Goal: Information Seeking & Learning: Check status

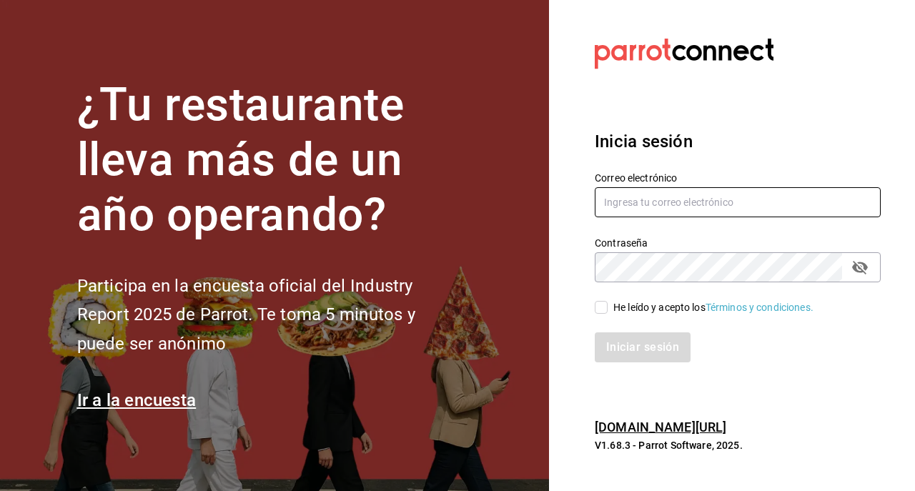
type input "[EMAIL_ADDRESS][DOMAIN_NAME]"
click at [605, 313] on input "He leído y acepto los Términos y condiciones." at bounding box center [601, 307] width 13 height 13
checkbox input "true"
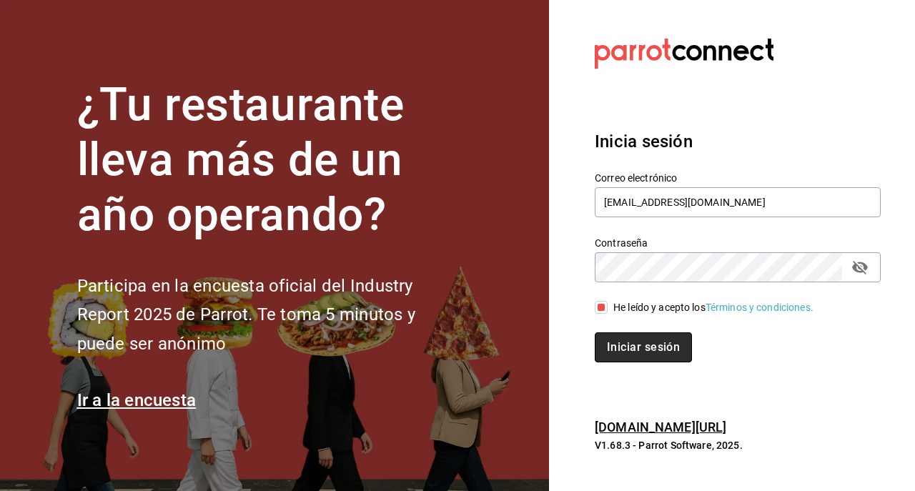
click at [620, 347] on button "Iniciar sesión" at bounding box center [643, 347] width 97 height 30
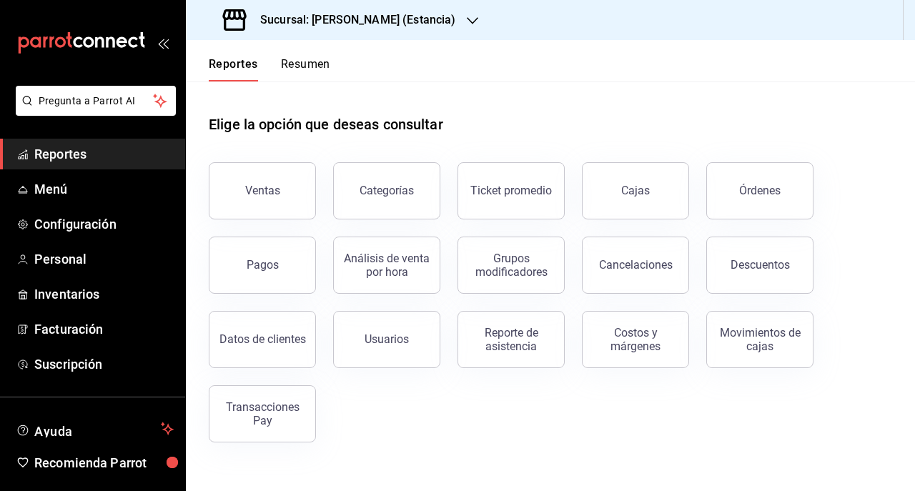
click at [411, 29] on div "Sucursal: [PERSON_NAME] (Estancia)" at bounding box center [340, 20] width 287 height 40
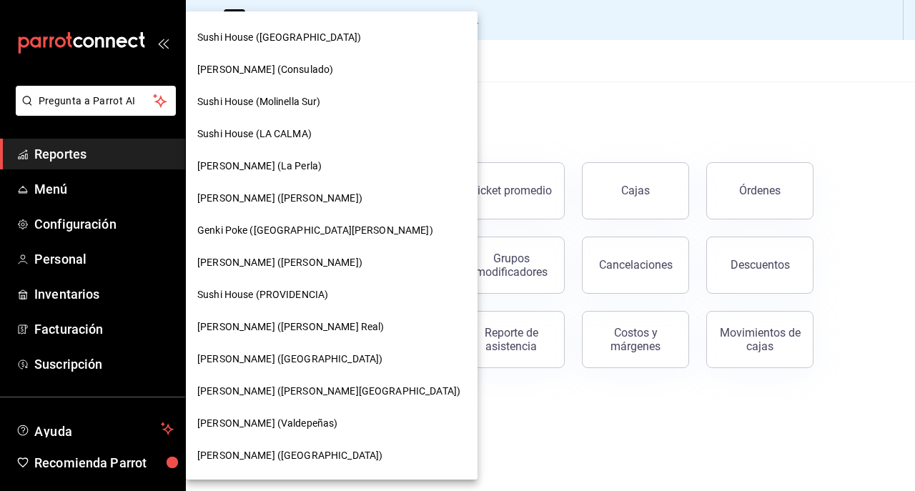
scroll to position [61, 0]
click at [295, 360] on span "[PERSON_NAME] ([GEOGRAPHIC_DATA])" at bounding box center [289, 358] width 185 height 15
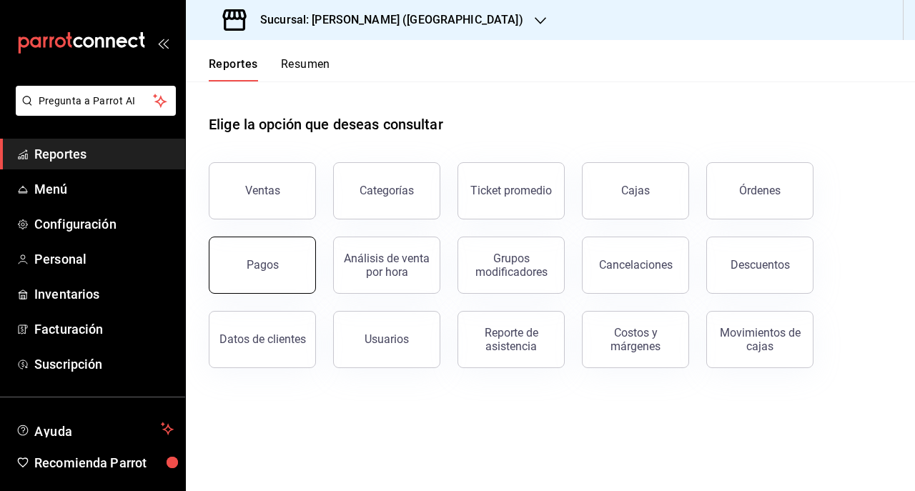
click at [254, 284] on button "Pagos" at bounding box center [262, 265] width 107 height 57
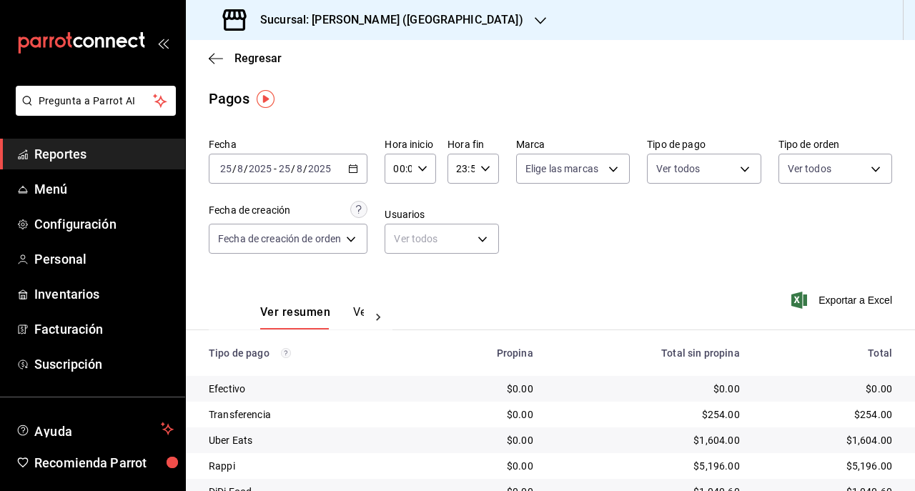
click at [350, 166] on \(Stroke\) "button" at bounding box center [353, 169] width 9 height 8
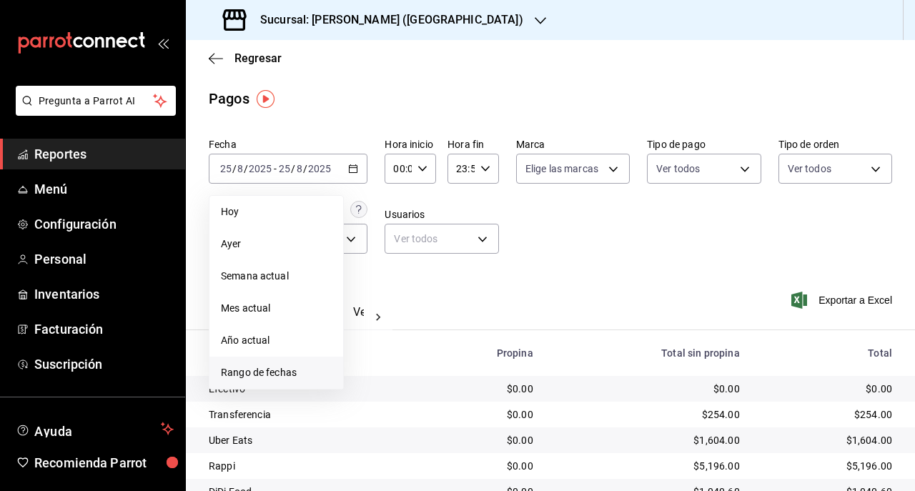
click at [267, 370] on span "Rango de fechas" at bounding box center [276, 372] width 111 height 15
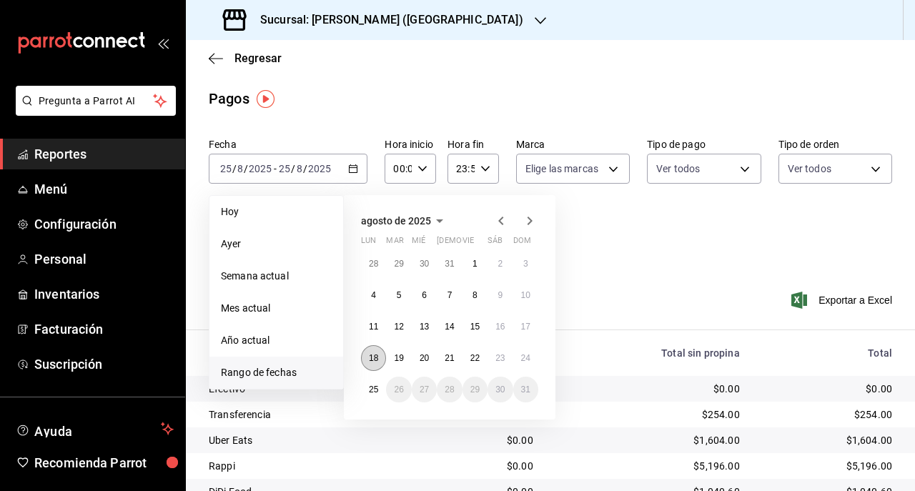
click at [373, 357] on abbr "18" at bounding box center [373, 358] width 9 height 10
click at [520, 352] on button "24" at bounding box center [525, 358] width 25 height 26
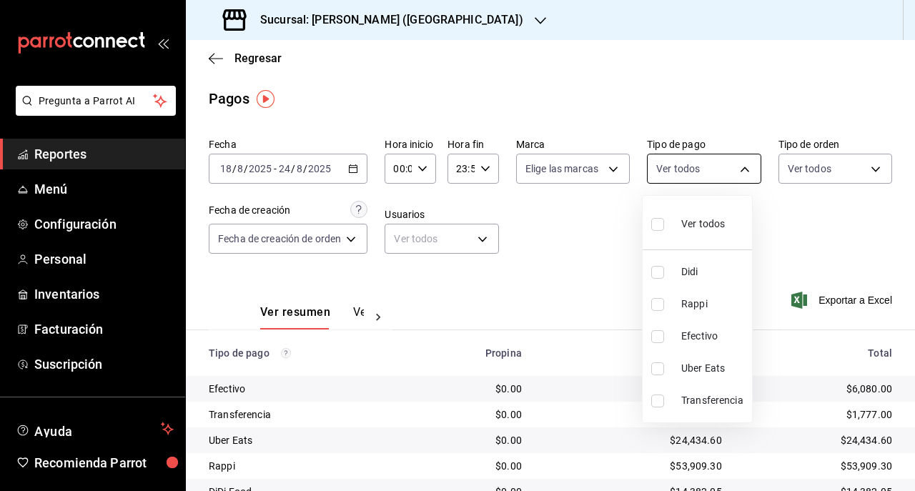
click at [688, 172] on body "Pregunta a Parrot AI Reportes Menú Configuración Personal Inventarios Facturaci…" at bounding box center [457, 245] width 915 height 491
click at [656, 340] on input "checkbox" at bounding box center [657, 336] width 13 height 13
checkbox input "true"
type input "26e8aa6d-1077-4182-b0c4-91327ea5e7a0"
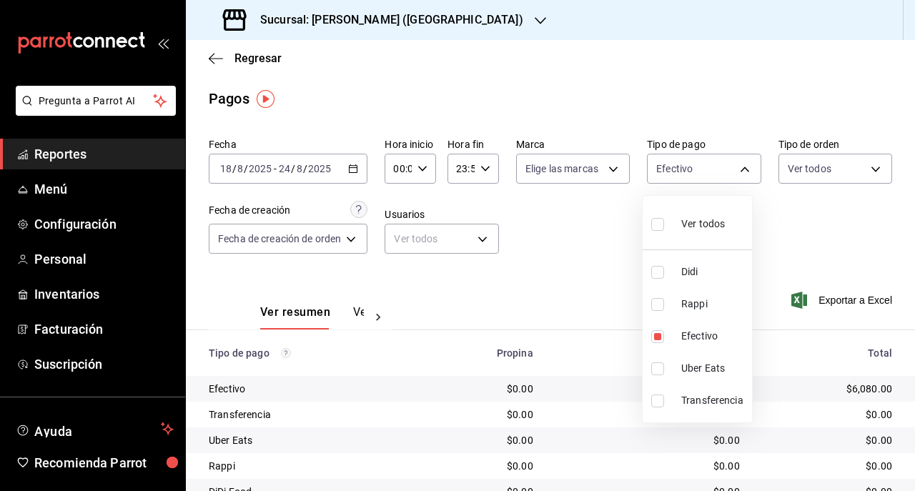
drag, startPoint x: 540, startPoint y: 413, endPoint x: 580, endPoint y: 443, distance: 50.0
click at [580, 443] on div at bounding box center [457, 245] width 915 height 491
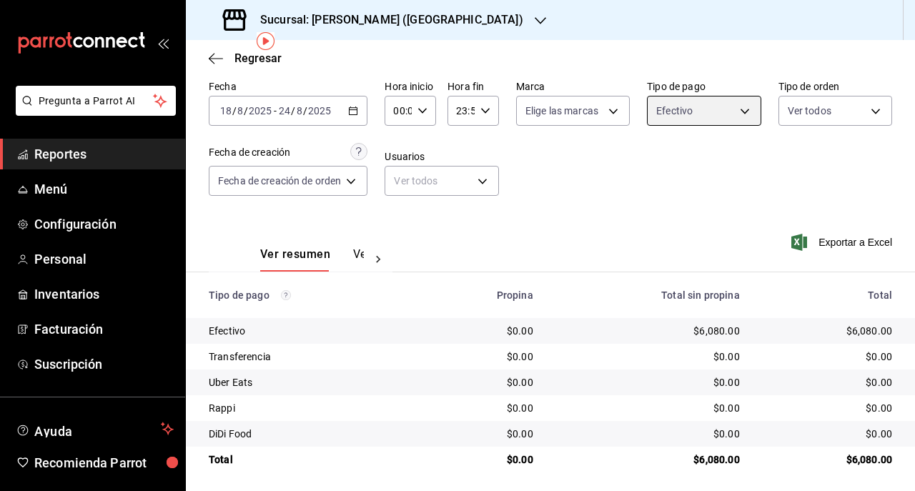
scroll to position [62, 0]
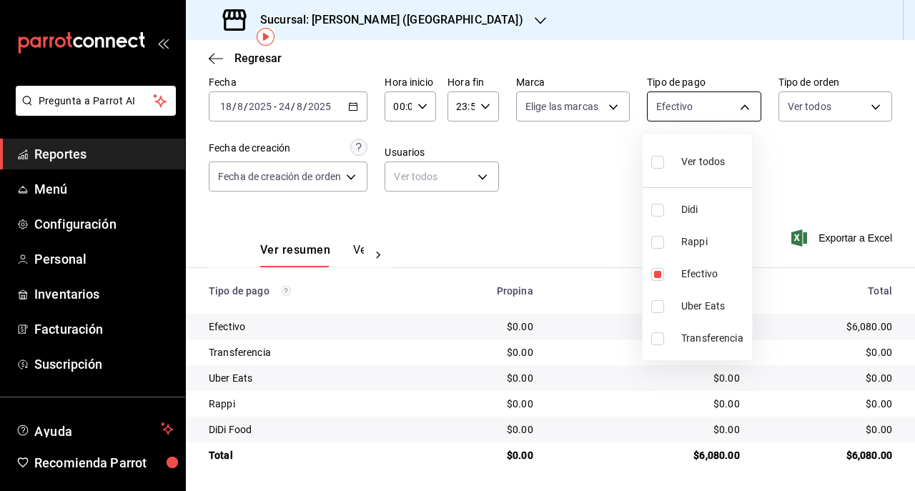
click at [668, 110] on body "Pregunta a Parrot AI Reportes Menú Configuración Personal Inventarios Facturaci…" at bounding box center [457, 245] width 915 height 491
click at [655, 343] on input "checkbox" at bounding box center [657, 338] width 13 height 13
checkbox input "true"
type input "26e8aa6d-1077-4182-b0c4-91327ea5e7a0,43bd728c-3b23-4620-aef7-9d9efbf9e905"
click at [659, 332] on input "checkbox" at bounding box center [657, 338] width 13 height 13
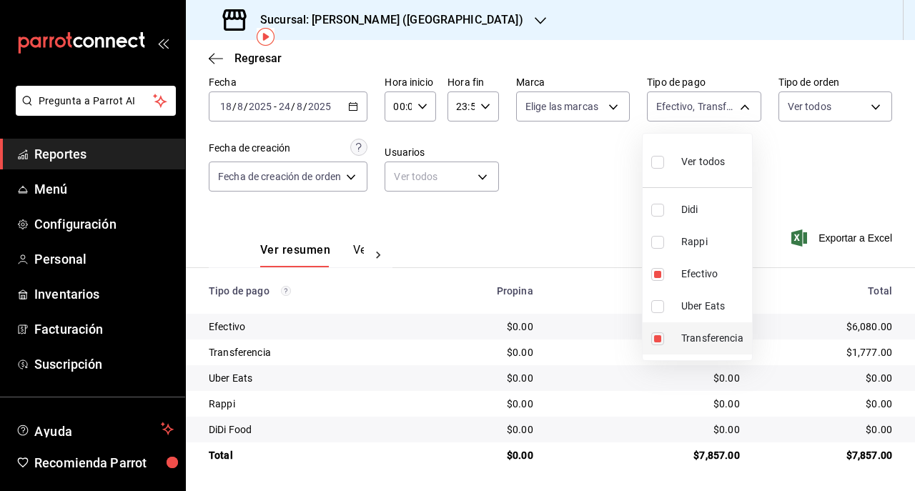
checkbox input "false"
type input "26e8aa6d-1077-4182-b0c4-91327ea5e7a0"
click at [656, 274] on input "checkbox" at bounding box center [657, 274] width 13 height 13
checkbox input "false"
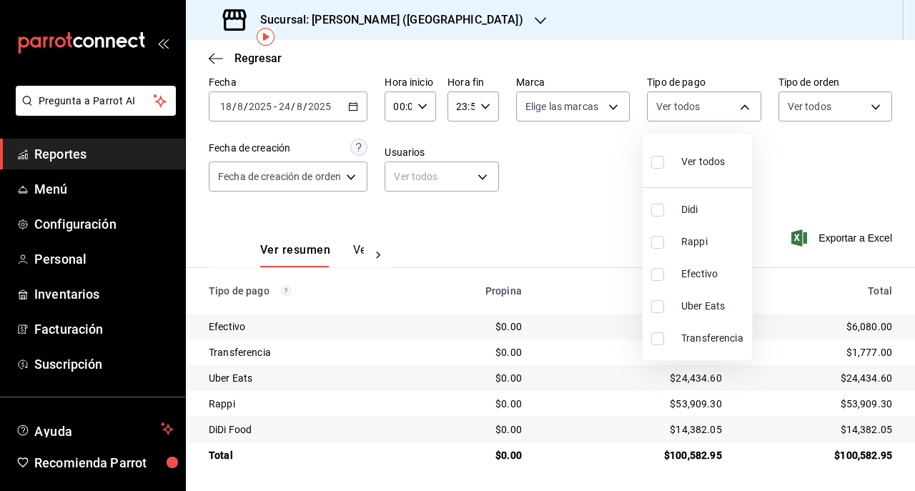
click at [662, 340] on input "checkbox" at bounding box center [657, 338] width 13 height 13
checkbox input "true"
type input "43bd728c-3b23-4620-aef7-9d9efbf9e905"
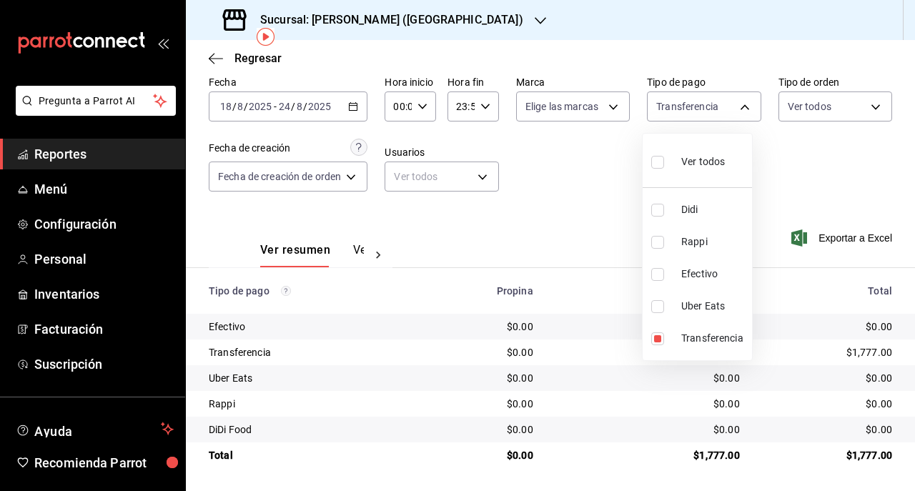
click at [653, 276] on input "checkbox" at bounding box center [657, 274] width 13 height 13
checkbox input "true"
type input "43bd728c-3b23-4620-aef7-9d9efbf9e905,26e8aa6d-1077-4182-b0c4-91327ea5e7a0"
click at [400, 246] on div at bounding box center [457, 245] width 915 height 491
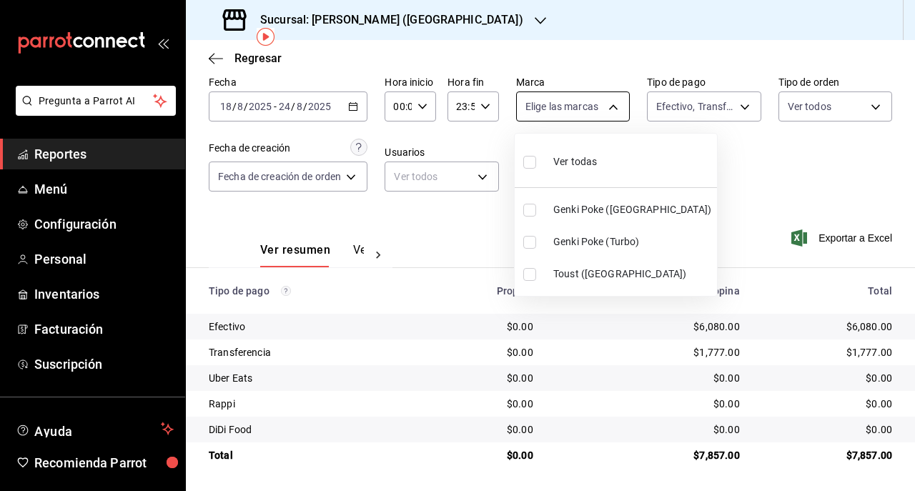
click at [548, 107] on body "Pregunta a Parrot AI Reportes Menú Configuración Personal Inventarios Facturaci…" at bounding box center [457, 245] width 915 height 491
click at [528, 167] on input "checkbox" at bounding box center [529, 162] width 13 height 13
checkbox input "true"
type input "6bc9af10-0b47-473b-bd1e-f408ed06e548,96dde9ce-f28b-44dc-a5e6-133929a3a9ce,afc25…"
checkbox input "true"
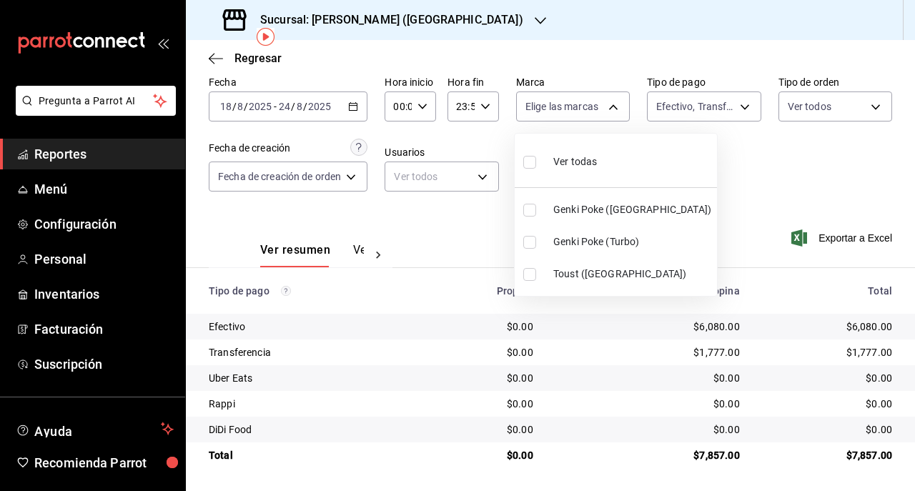
checkbox input "true"
click at [479, 246] on div at bounding box center [457, 245] width 915 height 491
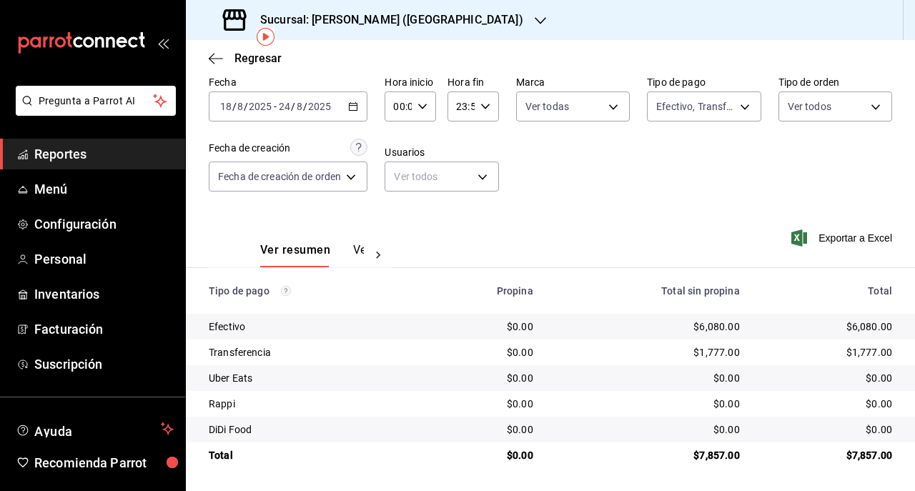
click at [403, 4] on div "Sucursal: [PERSON_NAME] ([GEOGRAPHIC_DATA])" at bounding box center [374, 20] width 355 height 40
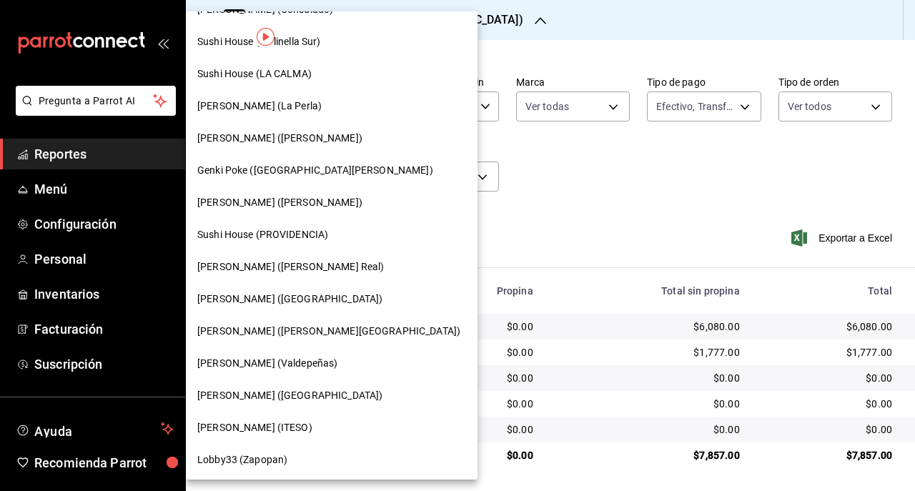
scroll to position [122, 0]
click at [254, 163] on span "Genki Poke ([GEOGRAPHIC_DATA][PERSON_NAME])" at bounding box center [315, 169] width 236 height 15
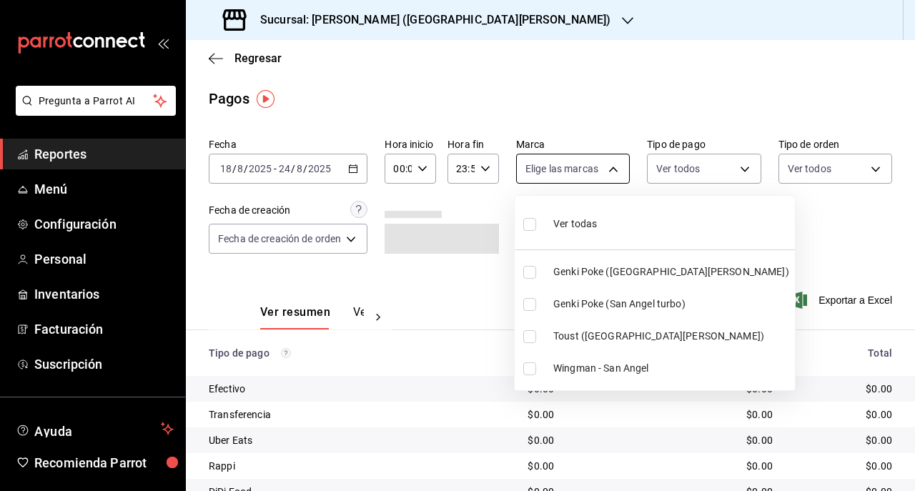
click at [570, 173] on body "Pregunta a Parrot AI Reportes Menú Configuración Personal Inventarios Facturaci…" at bounding box center [457, 245] width 915 height 491
click at [529, 224] on input "checkbox" at bounding box center [529, 224] width 13 height 13
checkbox input "true"
type input "99bb6f04-9b1f-40a8-9234-219bd20e5e08,b550fd86-f7ce-4eab-8670-fda95d885e14,ed26f…"
checkbox input "true"
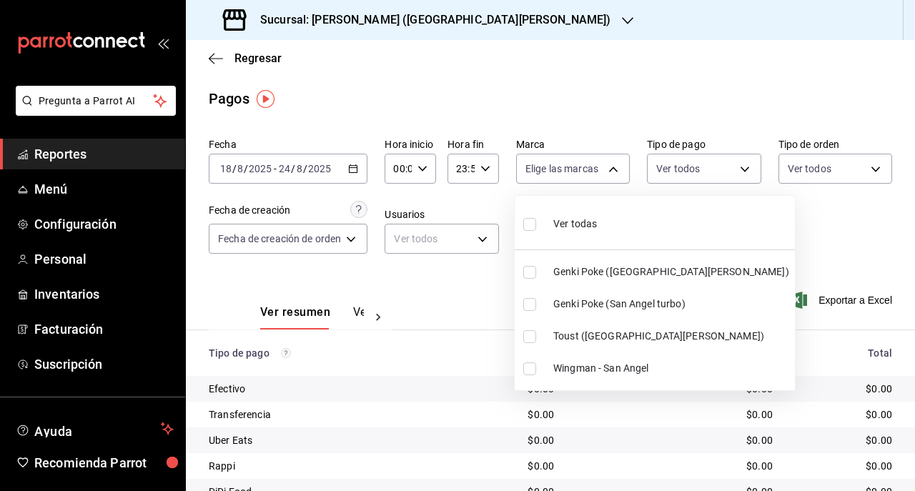
checkbox input "true"
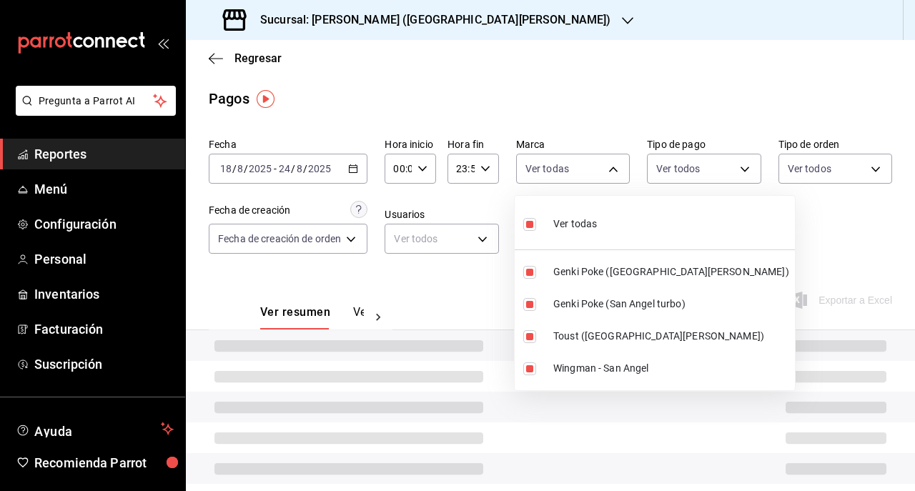
click at [460, 313] on div at bounding box center [457, 245] width 915 height 491
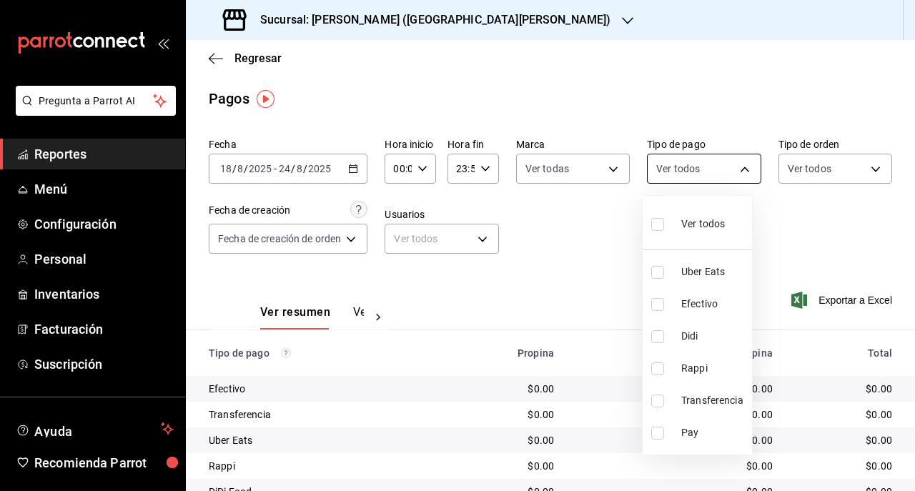
click at [666, 166] on body "Pregunta a Parrot AI Reportes Menú Configuración Personal Inventarios Facturaci…" at bounding box center [457, 245] width 915 height 491
click at [662, 305] on input "checkbox" at bounding box center [657, 304] width 13 height 13
checkbox input "true"
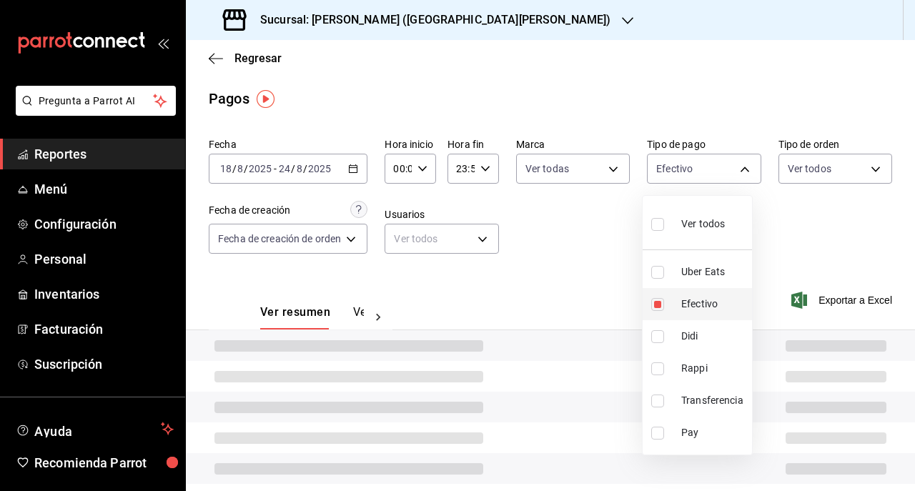
type input "7cb8e860-dc19-4eb1-922a-b0ada42b590c"
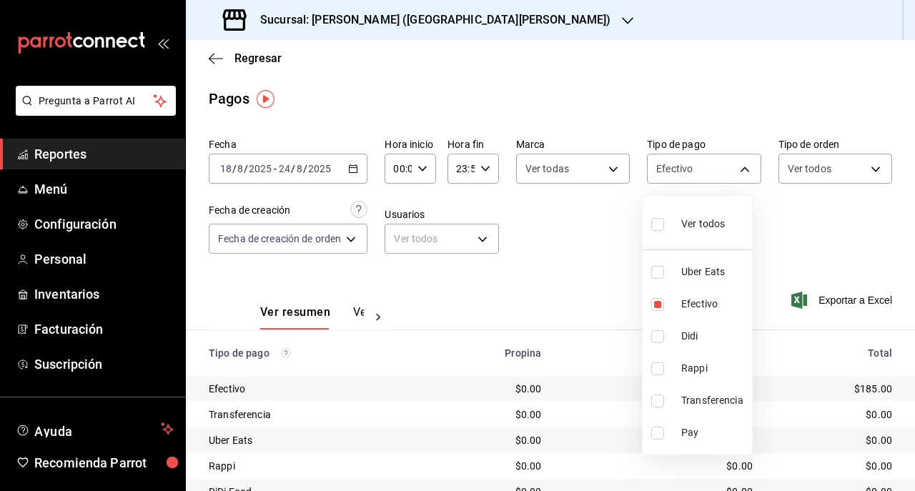
click at [575, 362] on div at bounding box center [457, 245] width 915 height 491
click at [665, 181] on body "Pregunta a Parrot AI Reportes Menú Configuración Personal Inventarios Facturaci…" at bounding box center [457, 245] width 915 height 491
click at [327, 179] on div at bounding box center [457, 245] width 915 height 491
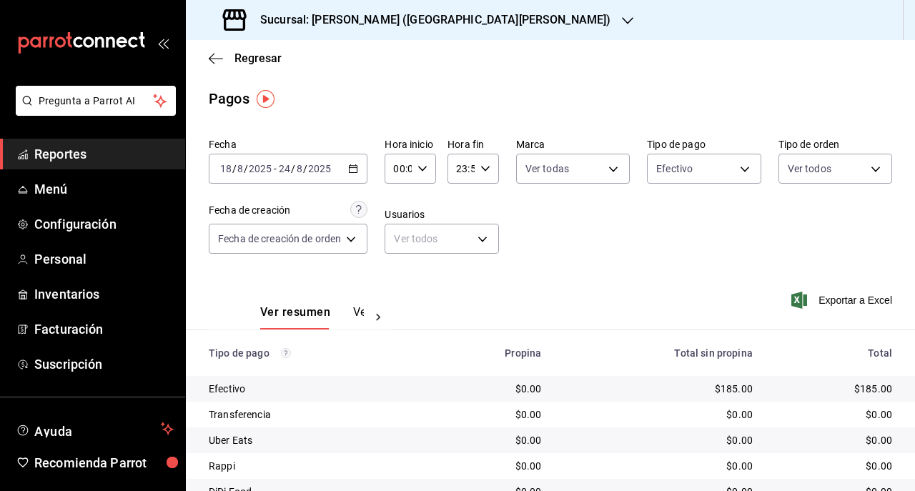
click at [343, 174] on div "[DATE] [DATE] - [DATE] [DATE]" at bounding box center [288, 169] width 159 height 30
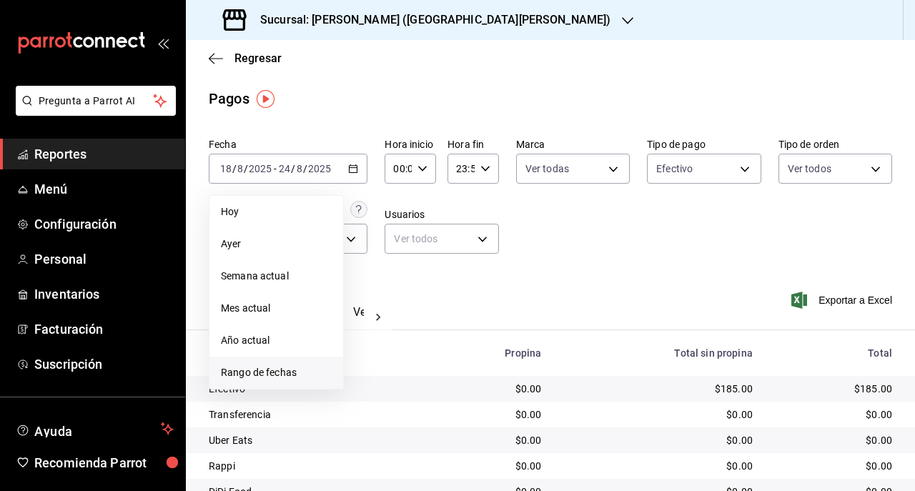
click at [264, 369] on span "Rango de fechas" at bounding box center [276, 372] width 111 height 15
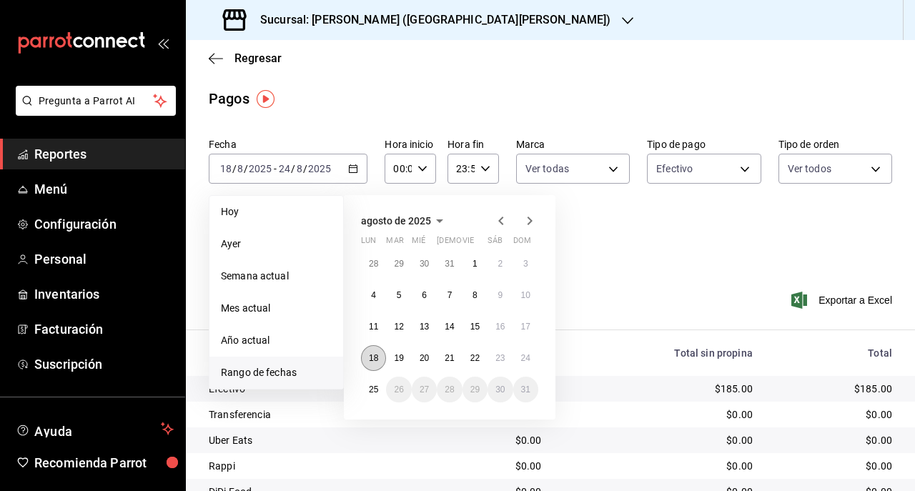
click at [375, 357] on abbr "18" at bounding box center [373, 358] width 9 height 10
click at [529, 353] on abbr "24" at bounding box center [525, 358] width 9 height 10
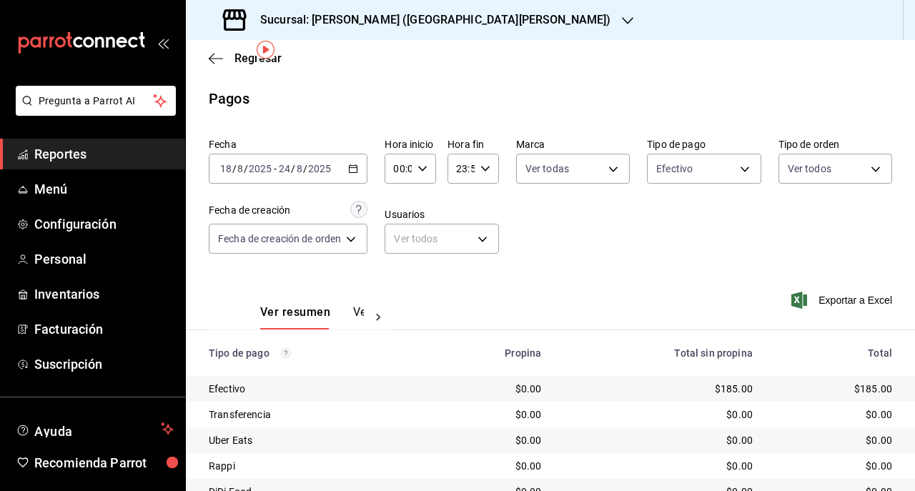
scroll to position [88, 0]
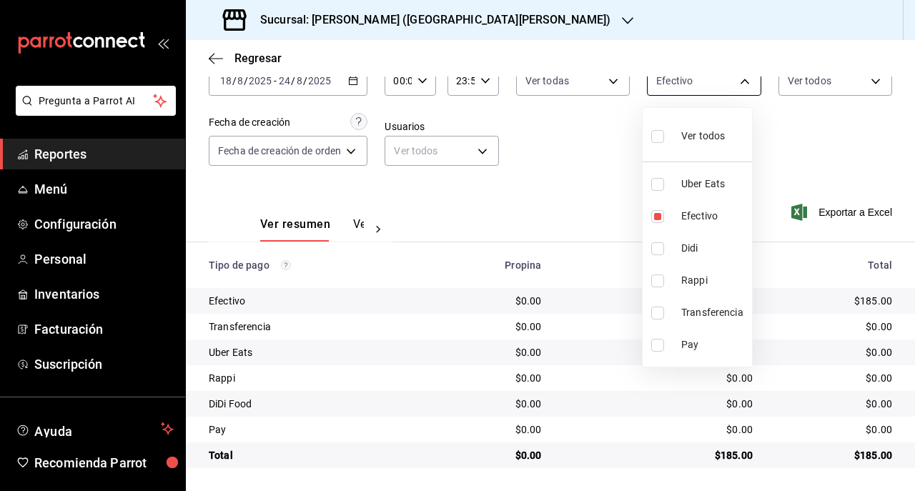
click at [688, 94] on body "Pregunta a Parrot AI Reportes Menú Configuración Personal Inventarios Facturaci…" at bounding box center [457, 245] width 915 height 491
click at [656, 310] on input "checkbox" at bounding box center [657, 313] width 13 height 13
checkbox input "true"
type input "7cb8e860-dc19-4eb1-922a-b0ada42b590c,8f60e4dd-ea01-4e42-b4ae-d1a1f935b9f6"
click at [658, 217] on input "checkbox" at bounding box center [657, 216] width 13 height 13
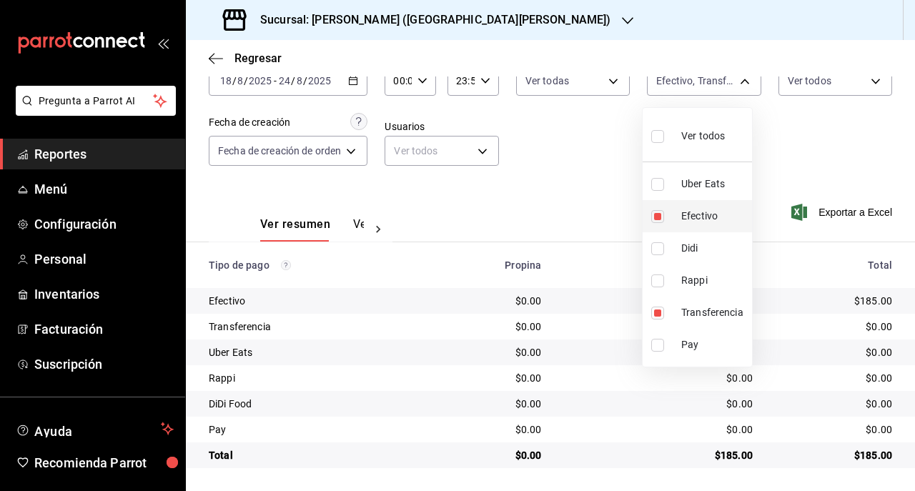
checkbox input "false"
type input "8f60e4dd-ea01-4e42-b4ae-d1a1f935b9f6"
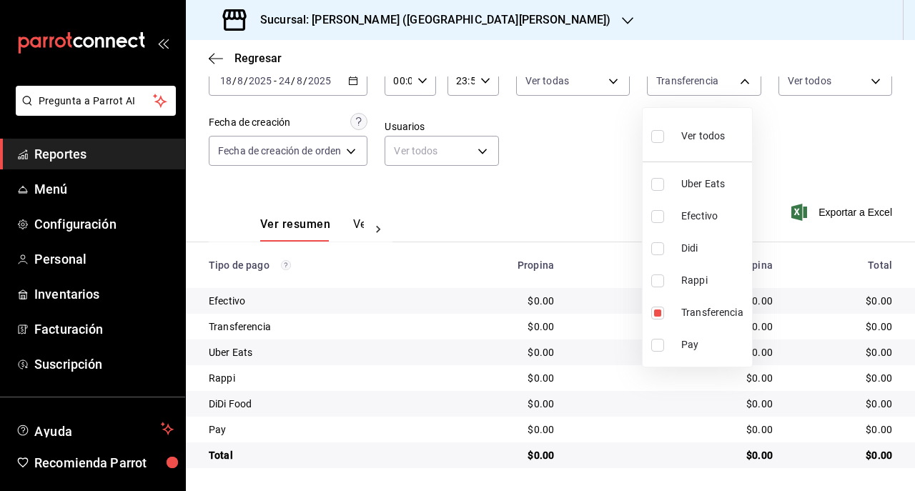
click at [579, 300] on div at bounding box center [457, 245] width 915 height 491
click at [681, 92] on body "Pregunta a Parrot AI Reportes Menú Configuración Personal Inventarios Facturaci…" at bounding box center [457, 245] width 915 height 491
click at [655, 339] on input "checkbox" at bounding box center [657, 345] width 13 height 13
checkbox input "true"
type input "8f60e4dd-ea01-4e42-b4ae-d1a1f935b9f6,060f4c22-3834-4b72-a9c4-c55c91e3b56d"
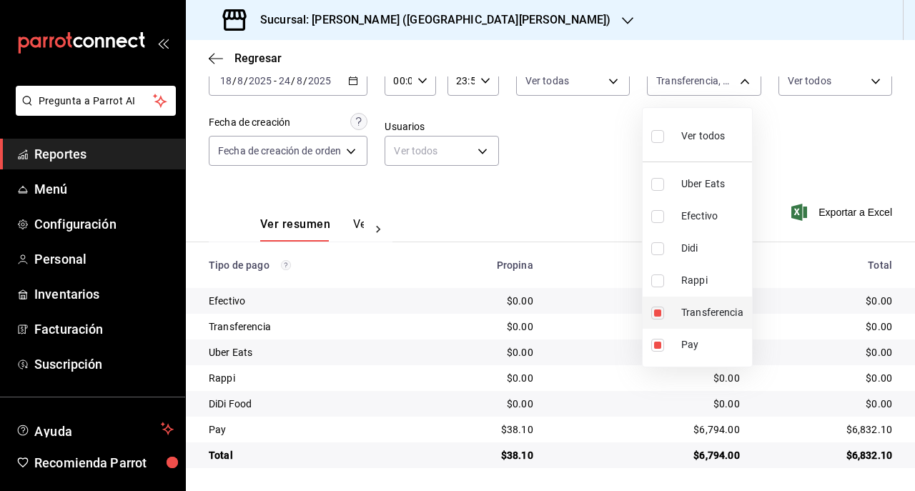
click at [656, 314] on input "checkbox" at bounding box center [657, 313] width 13 height 13
checkbox input "false"
type input "060f4c22-3834-4b72-a9c4-c55c91e3b56d"
click at [590, 324] on div at bounding box center [457, 245] width 915 height 491
